Goal: Find specific page/section: Find specific page/section

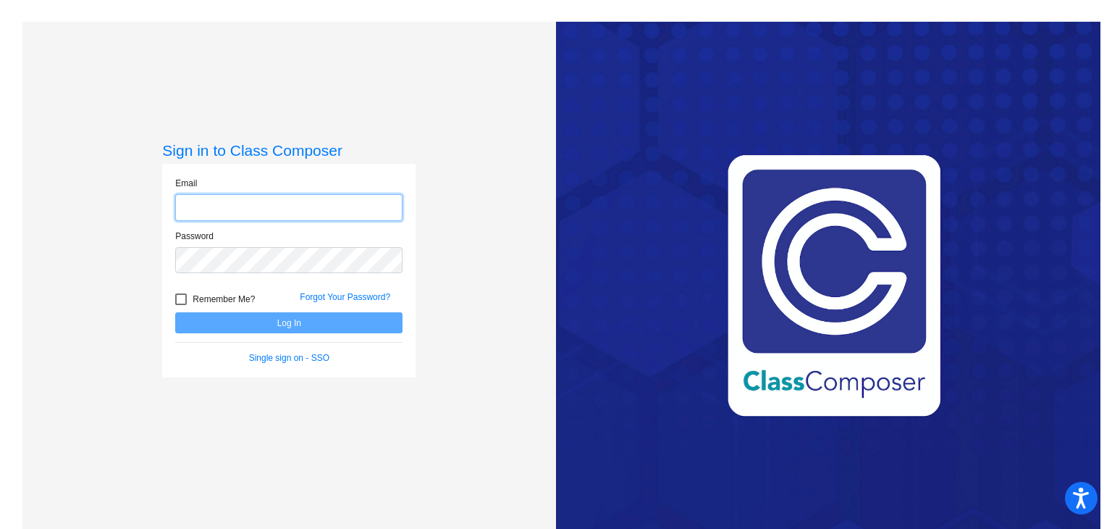
type input "[EMAIL_ADDRESS][DOMAIN_NAME]"
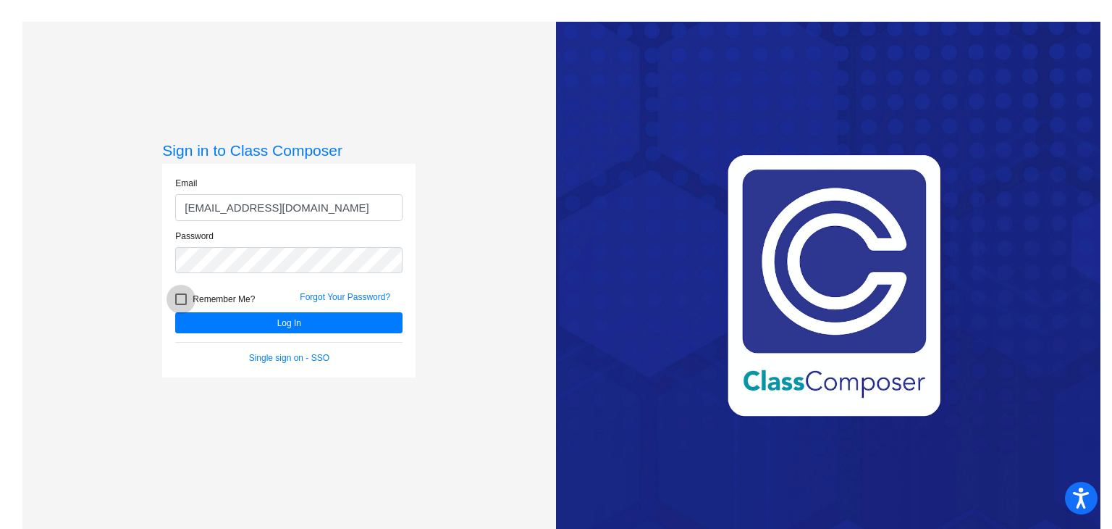
click at [180, 298] on div at bounding box center [181, 299] width 12 height 12
click at [180, 305] on input "Remember Me?" at bounding box center [180, 305] width 1 height 1
checkbox input "true"
click at [225, 322] on button "Log In" at bounding box center [288, 322] width 227 height 21
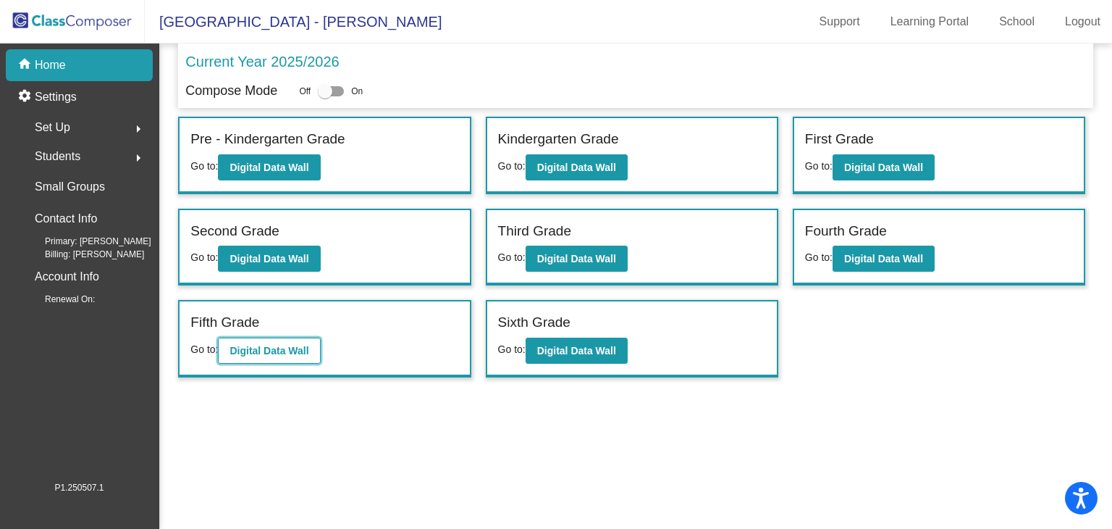
drag, startPoint x: 278, startPoint y: 342, endPoint x: 246, endPoint y: 353, distance: 33.4
click at [246, 353] on button "Digital Data Wall" at bounding box center [269, 350] width 102 height 26
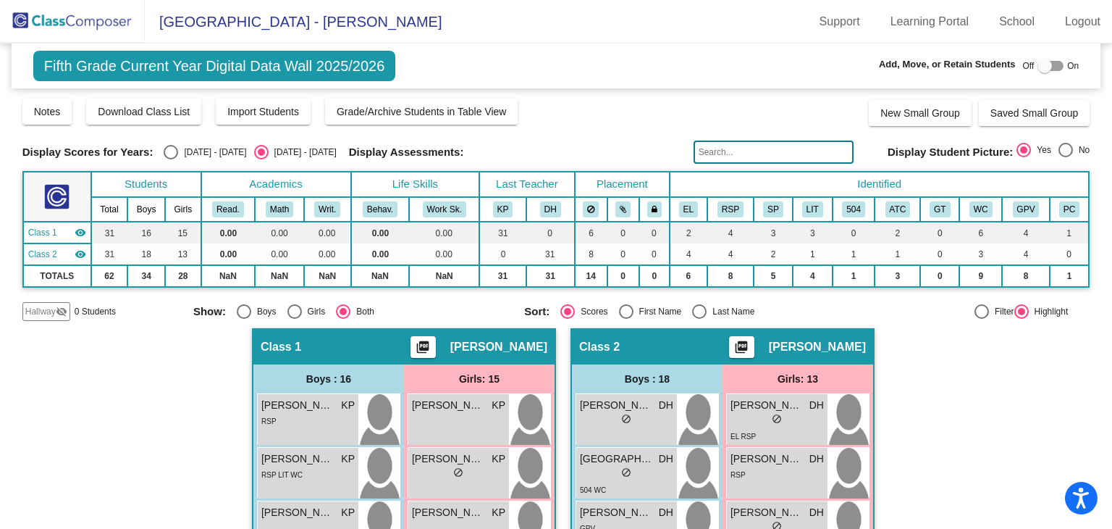
click at [718, 151] on input "text" at bounding box center [774, 151] width 160 height 23
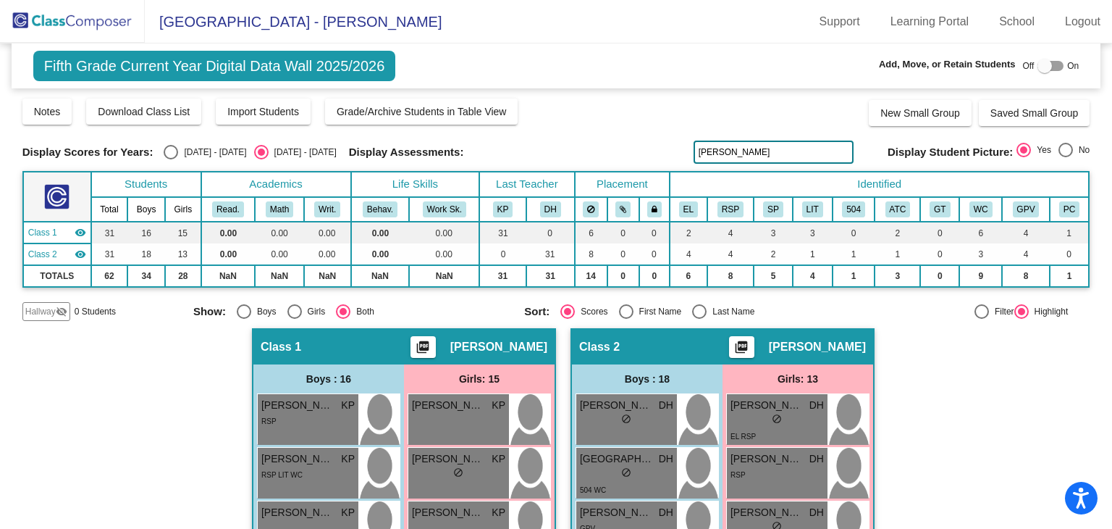
type input "[PERSON_NAME]"
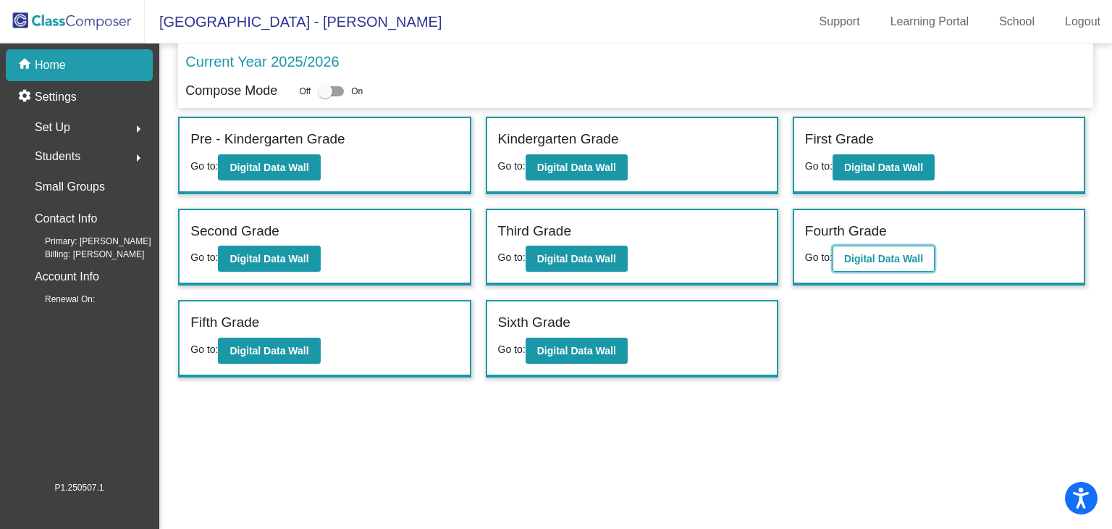
click at [904, 258] on b "Digital Data Wall" at bounding box center [883, 259] width 79 height 12
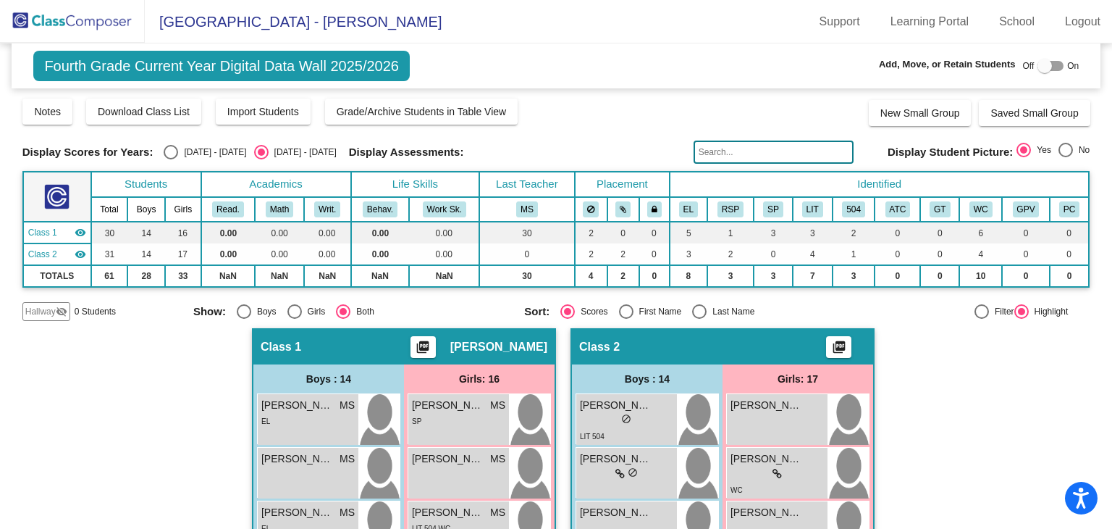
click at [720, 151] on input "text" at bounding box center [774, 151] width 160 height 23
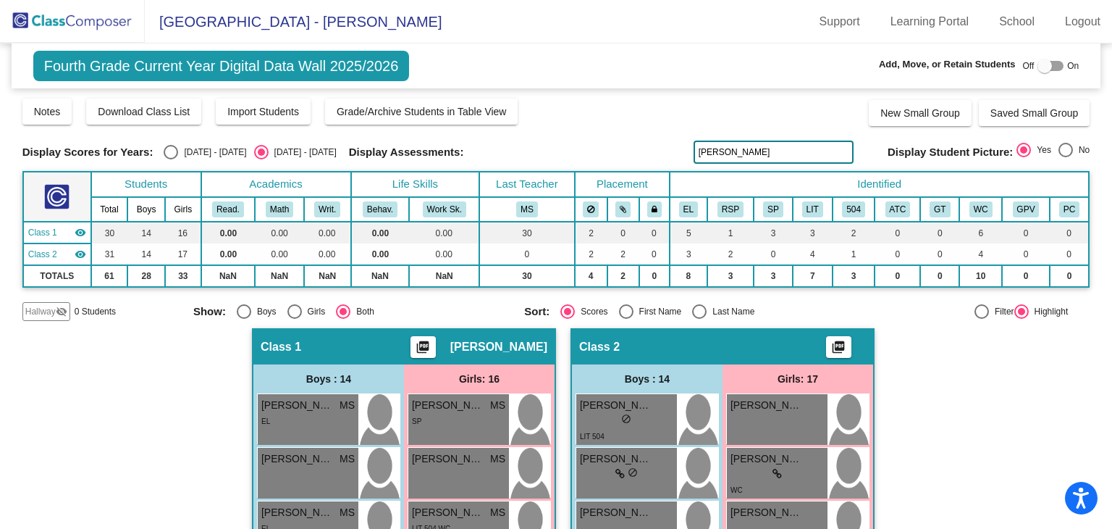
type input "[PERSON_NAME]"
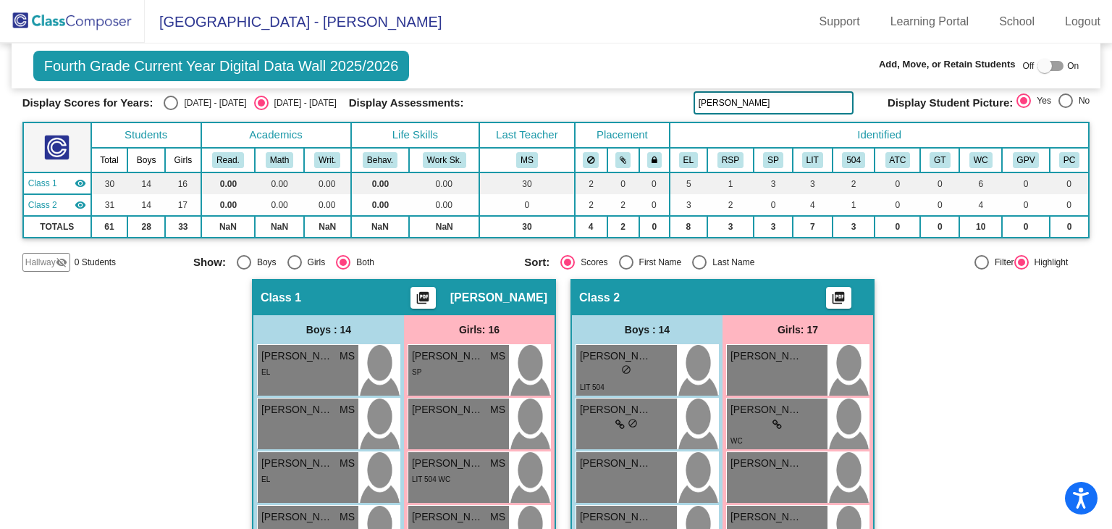
scroll to position [31, 0]
